Goal: Task Accomplishment & Management: Complete application form

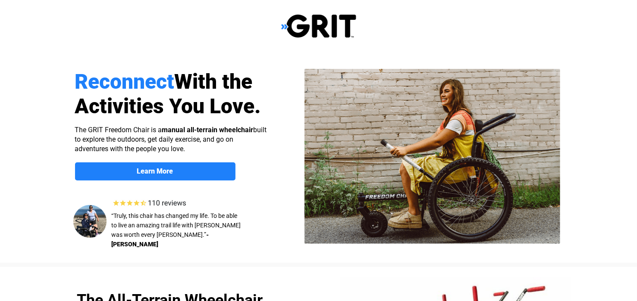
select select "US"
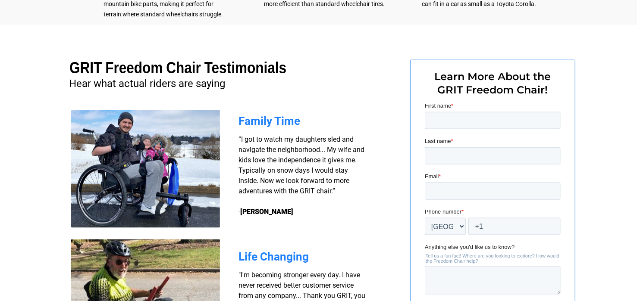
scroll to position [608, 0]
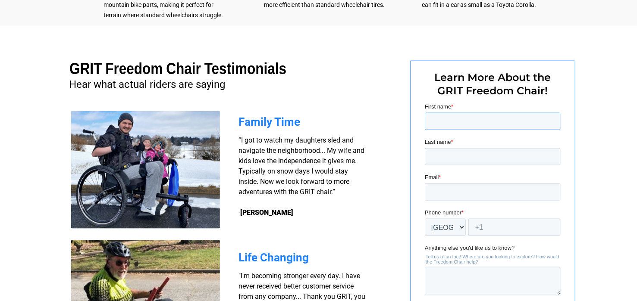
click at [462, 125] on input "First name *" at bounding box center [492, 120] width 136 height 17
type input "[PERSON_NAME]"
type input "CAMASI"
type input "[EMAIL_ADDRESS][DOMAIN_NAME]"
click at [534, 223] on input "+1" at bounding box center [514, 227] width 92 height 17
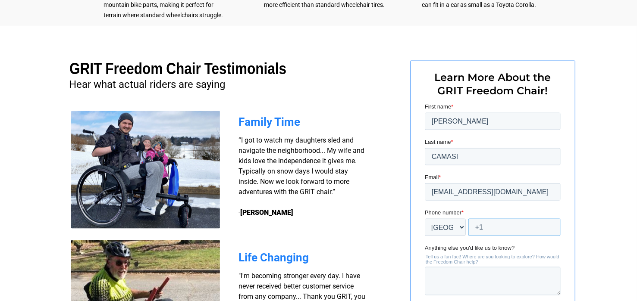
type input "+1"
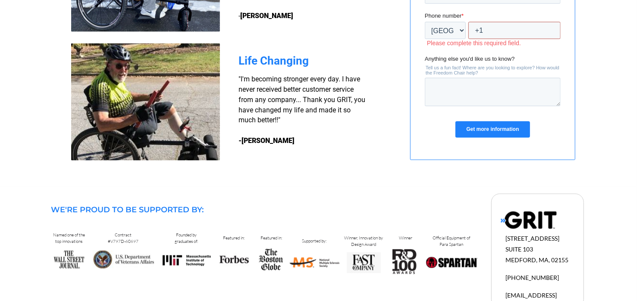
scroll to position [831, 0]
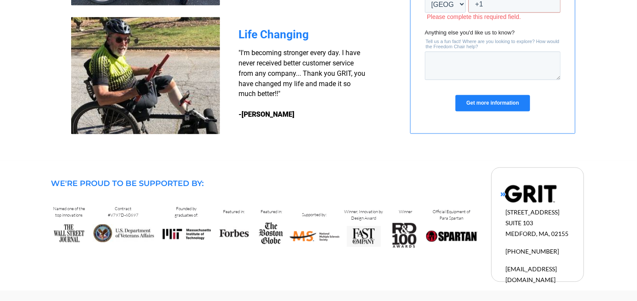
click at [511, 114] on div "Get more information" at bounding box center [492, 103] width 136 height 31
click at [509, 104] on input "Get more information" at bounding box center [492, 104] width 74 height 16
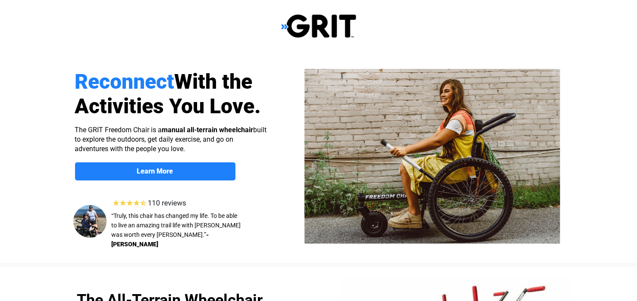
select select "US"
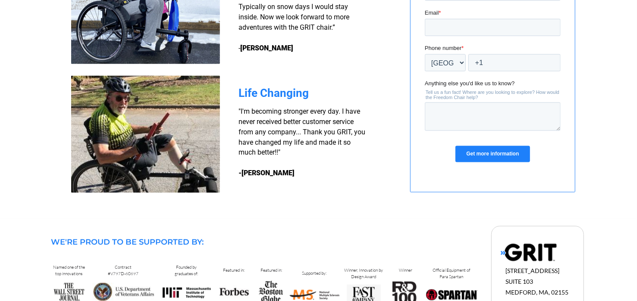
scroll to position [791, 0]
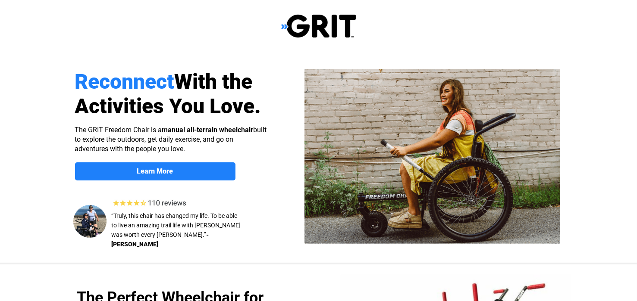
select select "US"
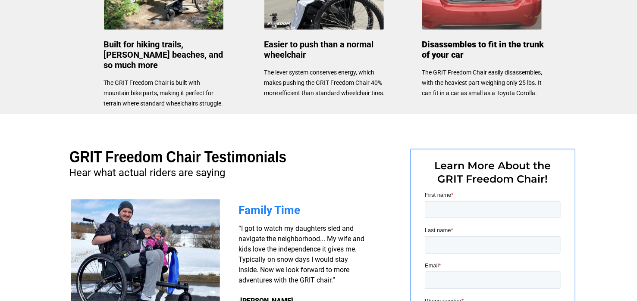
scroll to position [538, 0]
